Goal: Information Seeking & Learning: Learn about a topic

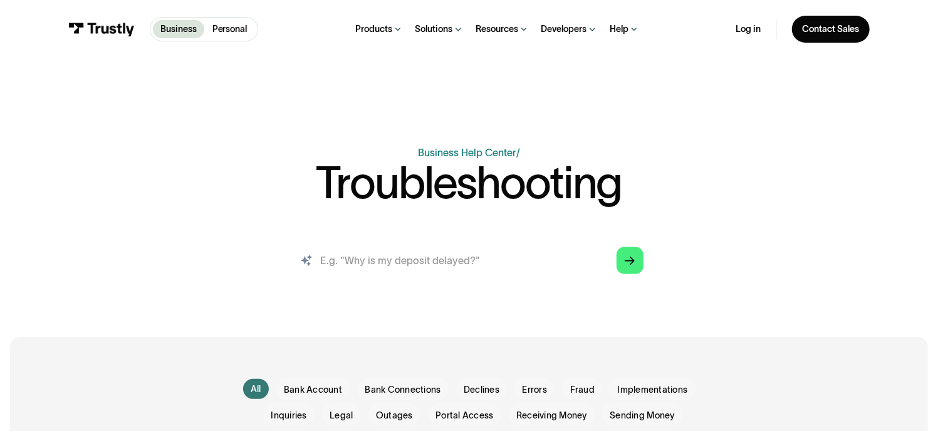
click at [377, 270] on input "search" at bounding box center [469, 260] width 369 height 41
type input "I"
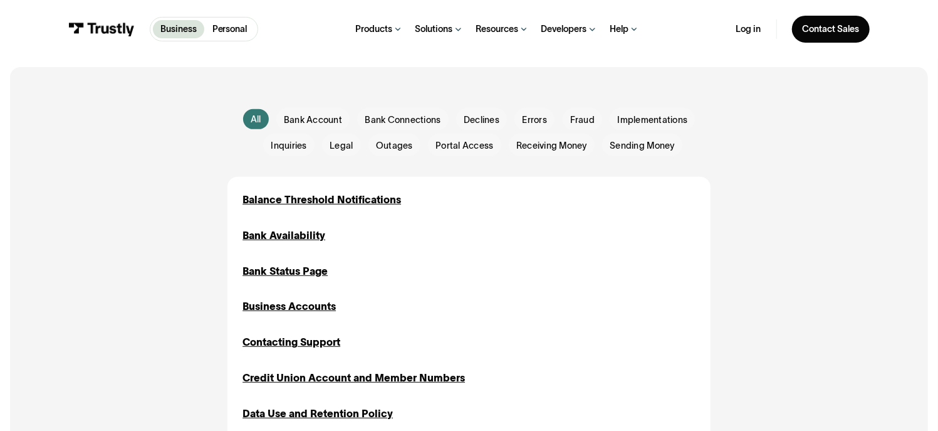
scroll to position [261, 0]
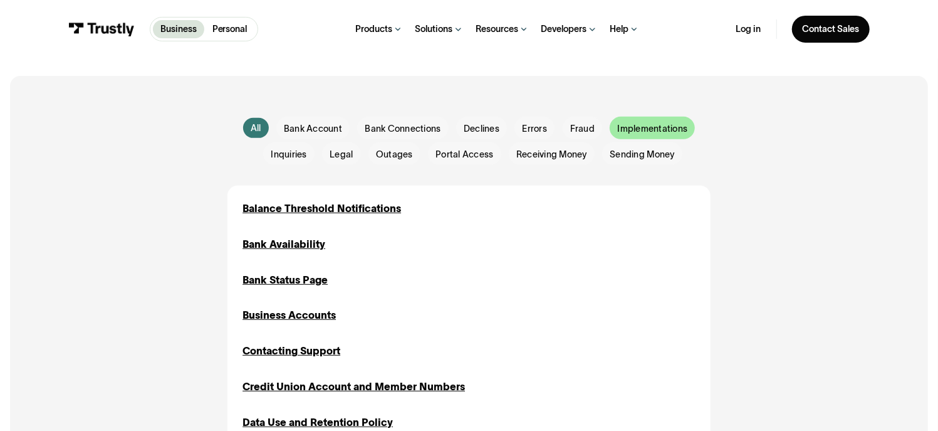
click at [652, 132] on span "Implementations" at bounding box center [653, 128] width 70 height 13
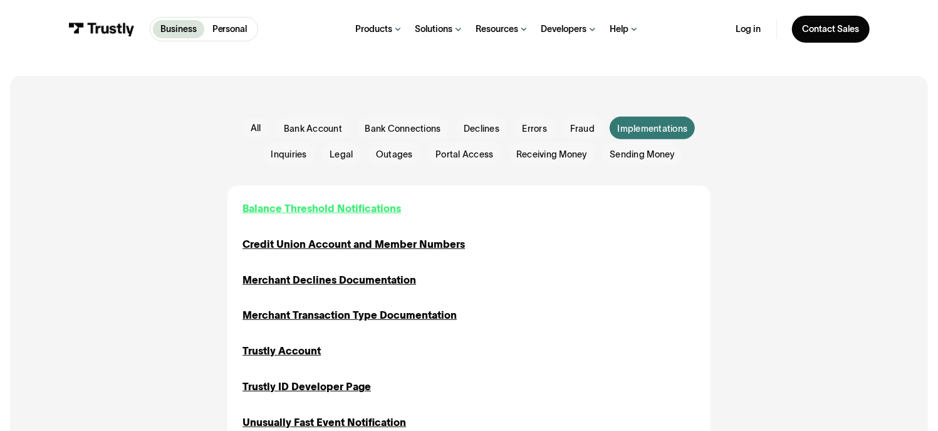
click at [304, 211] on div "Balance Threshold Notifications" at bounding box center [322, 208] width 159 height 15
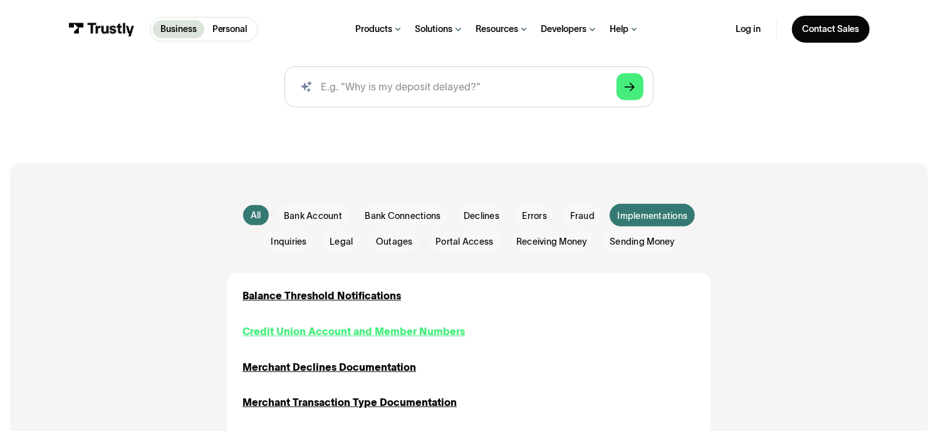
click at [368, 329] on div "Credit Union Account and Member Numbers" at bounding box center [354, 330] width 222 height 15
